Goal: Transaction & Acquisition: Purchase product/service

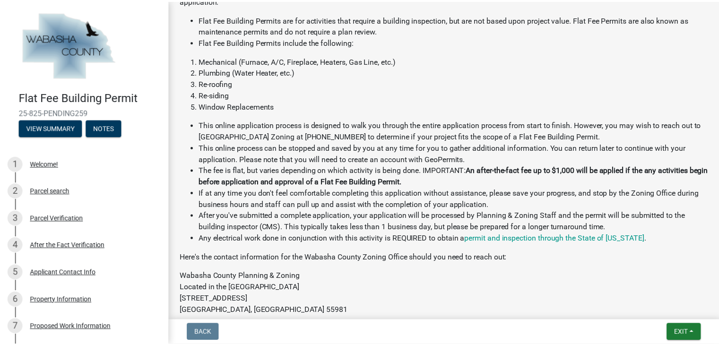
scroll to position [366, 0]
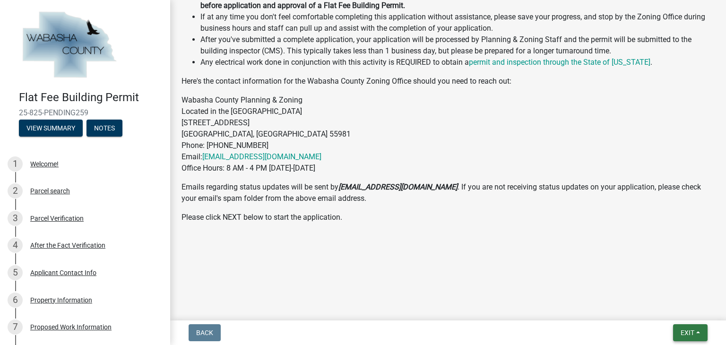
click at [686, 332] on span "Exit" at bounding box center [688, 333] width 14 height 8
click at [664, 307] on button "Save & Exit" at bounding box center [671, 308] width 76 height 23
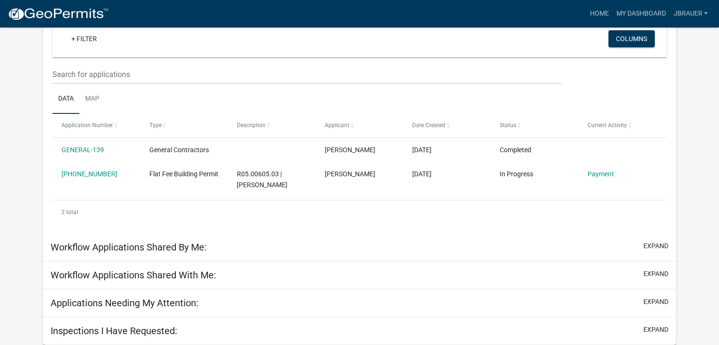
scroll to position [123, 0]
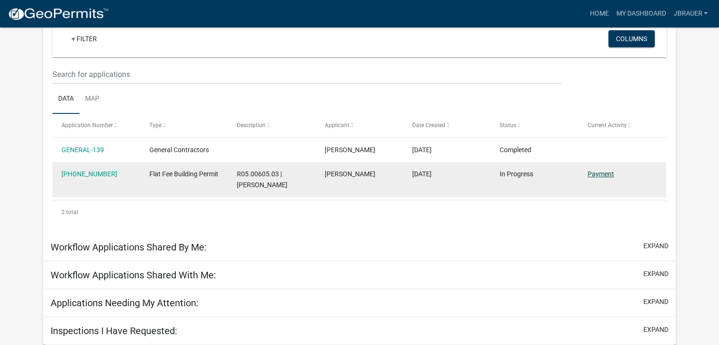
click at [606, 170] on link "Payment" at bounding box center [601, 174] width 26 height 8
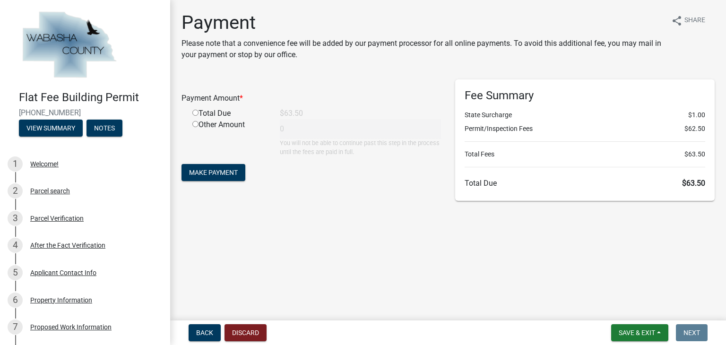
click at [194, 113] on input "radio" at bounding box center [195, 113] width 6 height 6
radio input "true"
type input "63.5"
click at [212, 175] on span "Make Payment" at bounding box center [213, 173] width 49 height 8
